Goal: Task Accomplishment & Management: Use online tool/utility

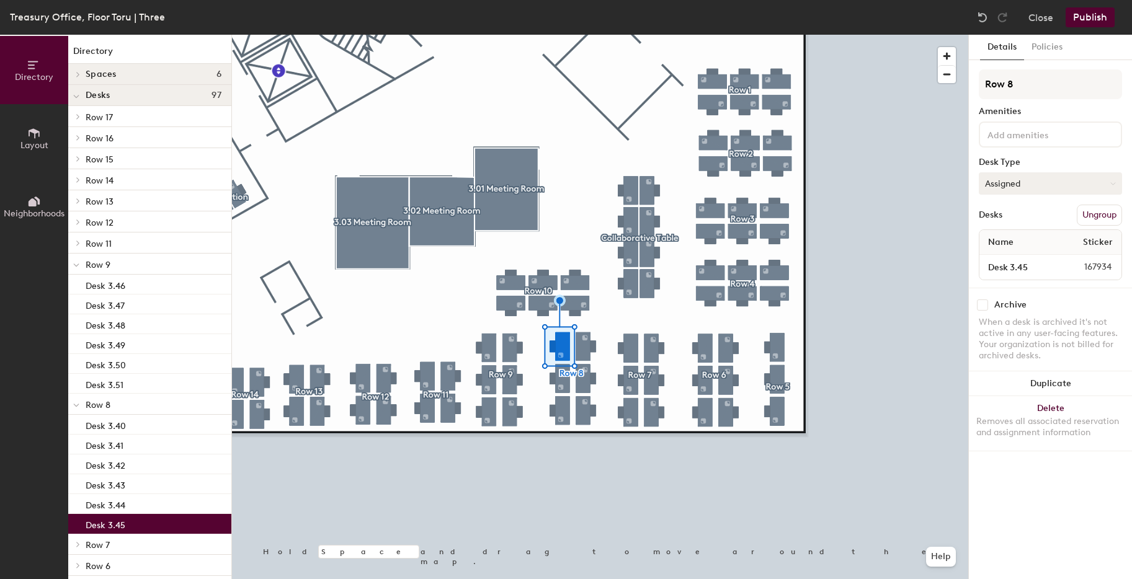
click at [1055, 190] on button "Assigned" at bounding box center [1049, 183] width 143 height 22
click at [1011, 260] on div "Hoteled" at bounding box center [1041, 259] width 124 height 19
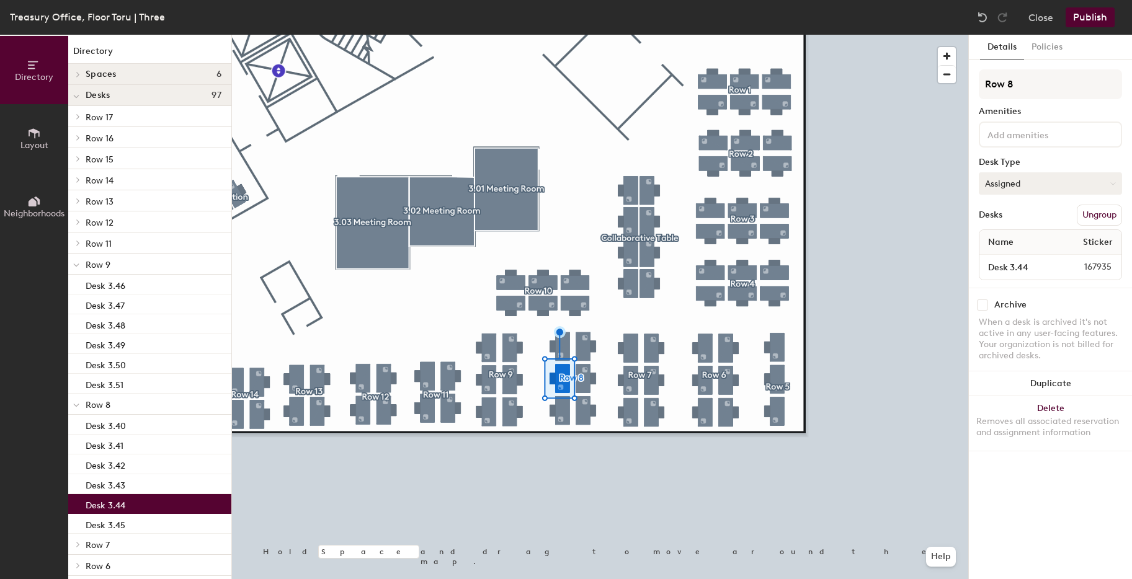
click at [1026, 185] on button "Assigned" at bounding box center [1049, 183] width 143 height 22
click at [1011, 257] on div "Hoteled" at bounding box center [1041, 259] width 124 height 19
click at [1096, 20] on button "Publish" at bounding box center [1089, 17] width 49 height 20
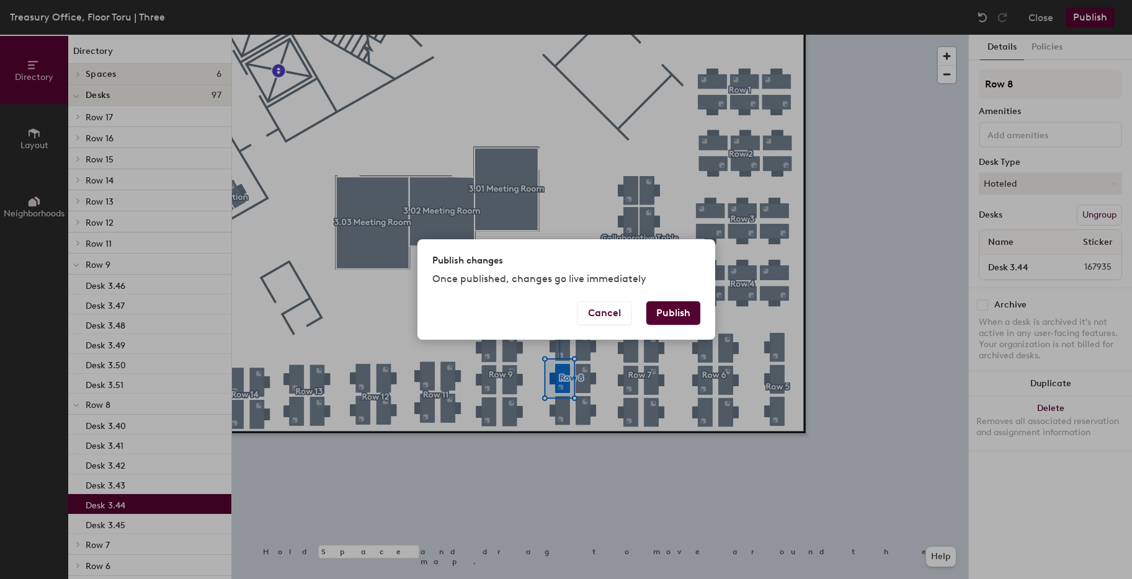
click at [683, 316] on button "Publish" at bounding box center [673, 313] width 54 height 24
